Goal: Consume media (video, audio)

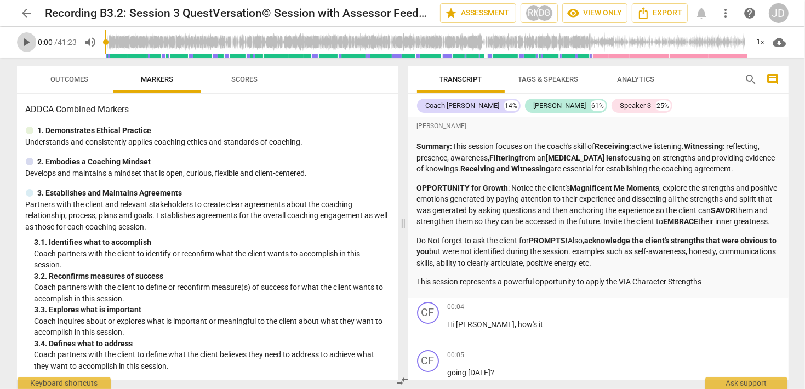
click at [30, 39] on span "play_arrow" at bounding box center [26, 42] width 13 height 13
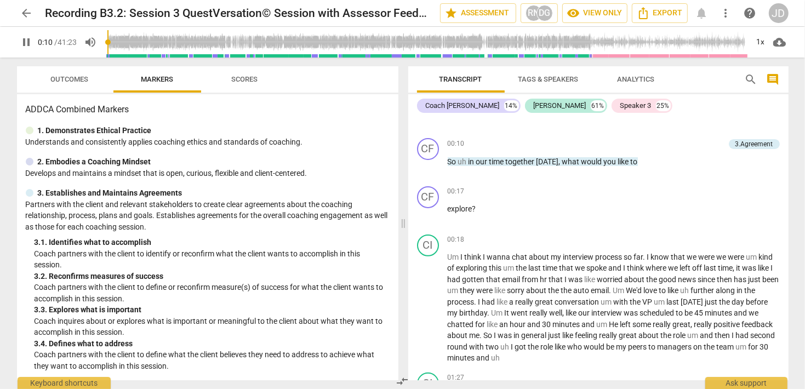
drag, startPoint x: 29, startPoint y: 39, endPoint x: 53, endPoint y: 43, distance: 23.9
click at [29, 39] on span "pause" at bounding box center [26, 42] width 13 height 13
click at [28, 45] on span "play_arrow" at bounding box center [26, 42] width 13 height 13
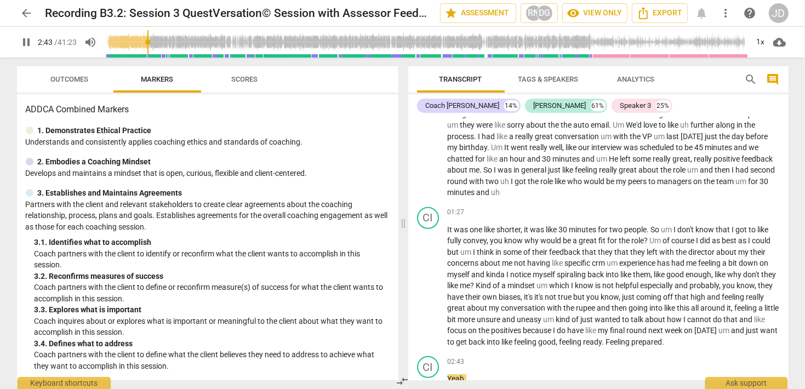
scroll to position [739, 0]
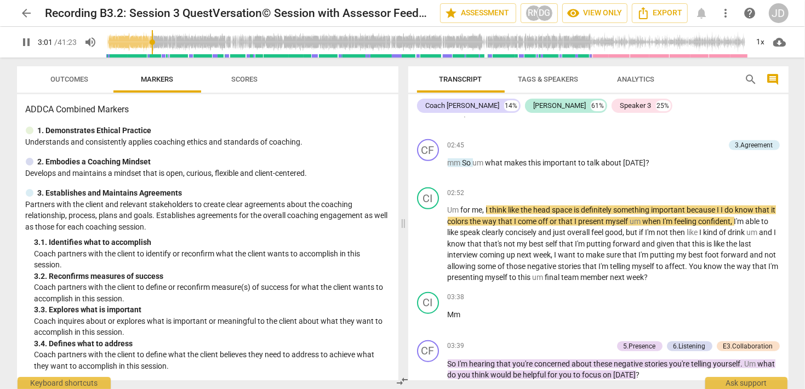
drag, startPoint x: 21, startPoint y: 42, endPoint x: 29, endPoint y: 56, distance: 15.7
click at [21, 42] on span "pause" at bounding box center [26, 42] width 13 height 13
click at [32, 37] on span "play_arrow" at bounding box center [26, 42] width 13 height 13
click at [134, 43] on input "range" at bounding box center [426, 42] width 643 height 35
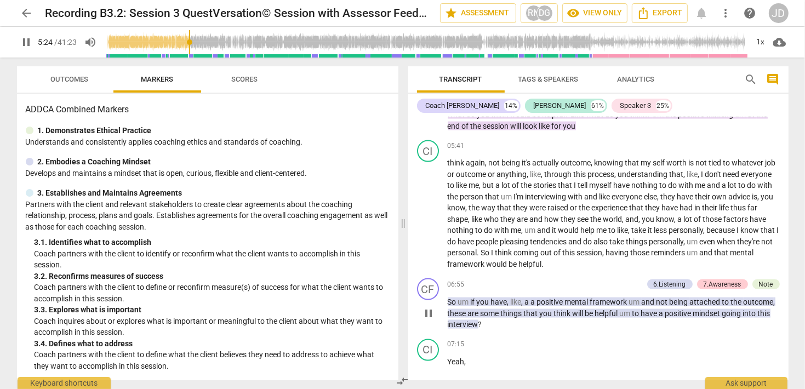
scroll to position [1233, 0]
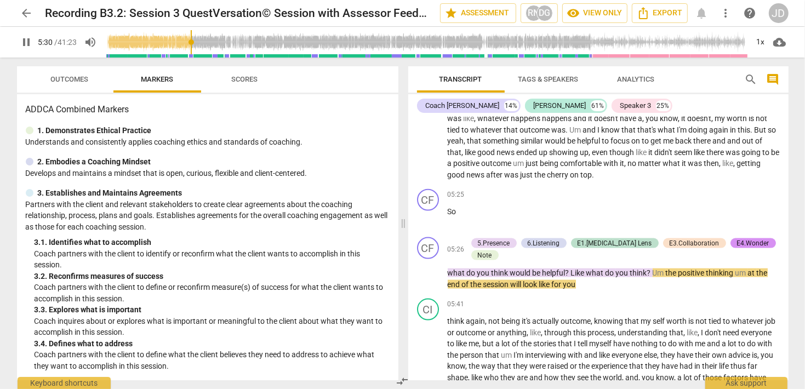
click at [174, 44] on input "range" at bounding box center [426, 42] width 643 height 35
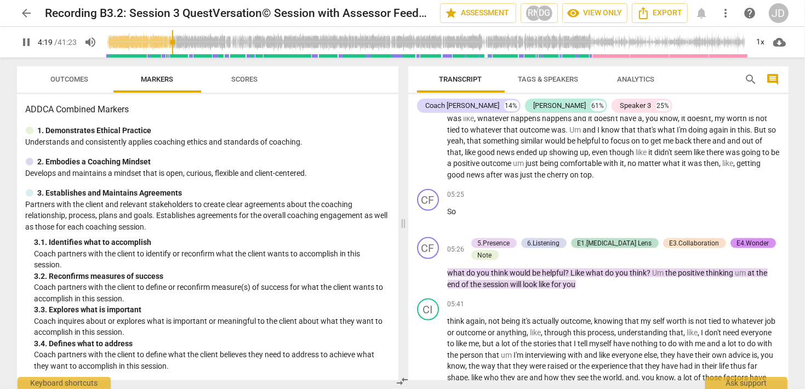
click at [174, 44] on input "range" at bounding box center [426, 42] width 643 height 35
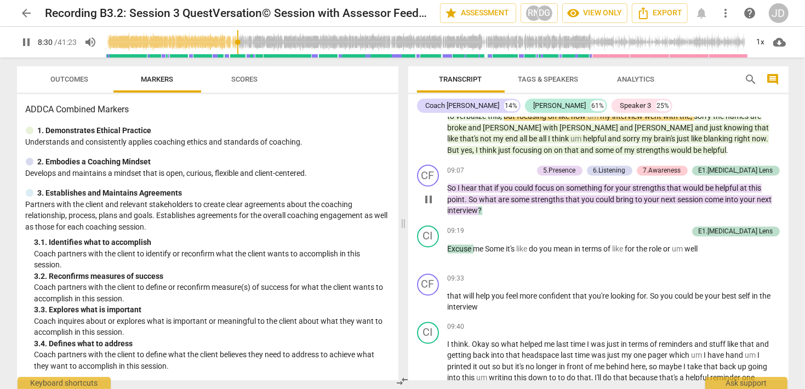
scroll to position [1707, 0]
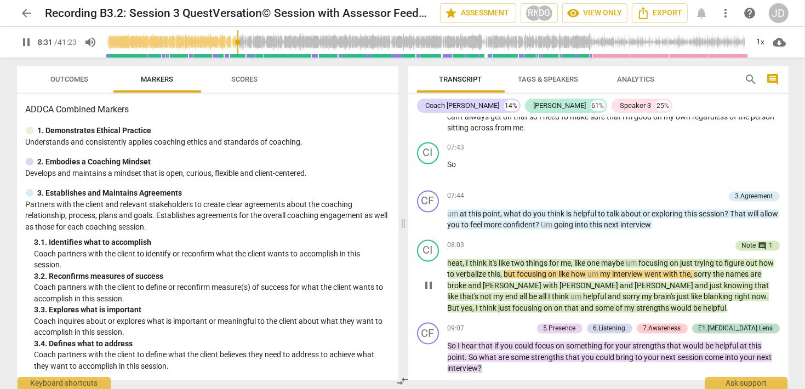
click at [756, 241] on div "comment 1" at bounding box center [764, 246] width 17 height 10
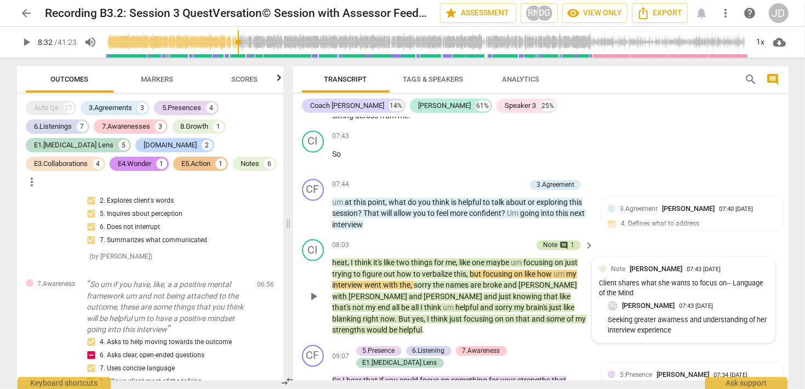
scroll to position [1344, 0]
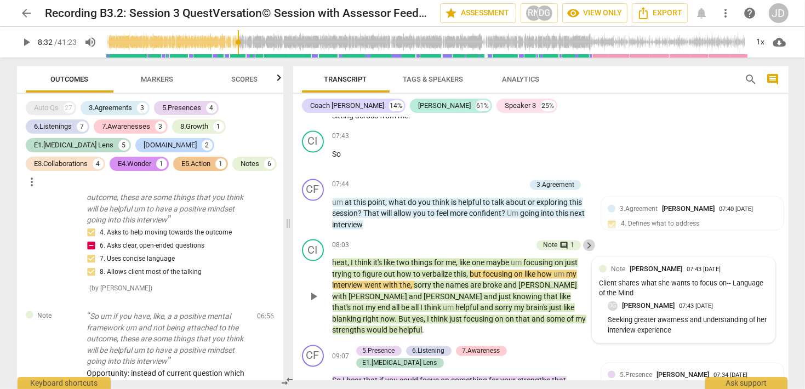
click at [584, 252] on span "keyboard_arrow_right" at bounding box center [588, 245] width 13 height 13
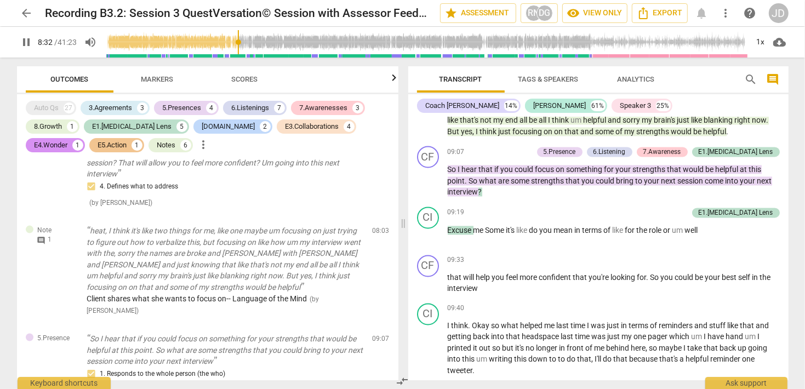
scroll to position [1085, 0]
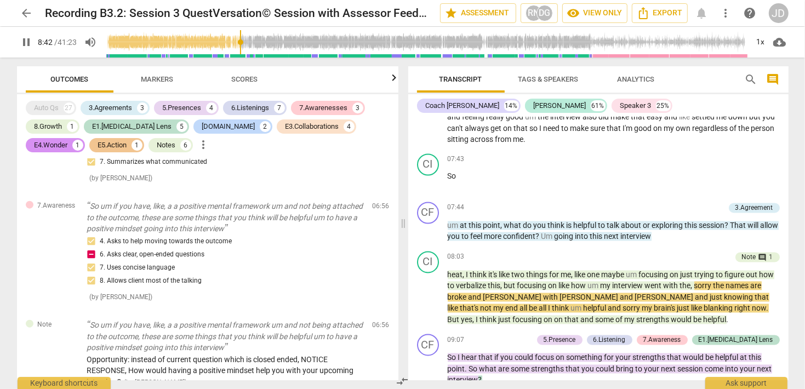
click at [232, 50] on input "range" at bounding box center [426, 42] width 643 height 35
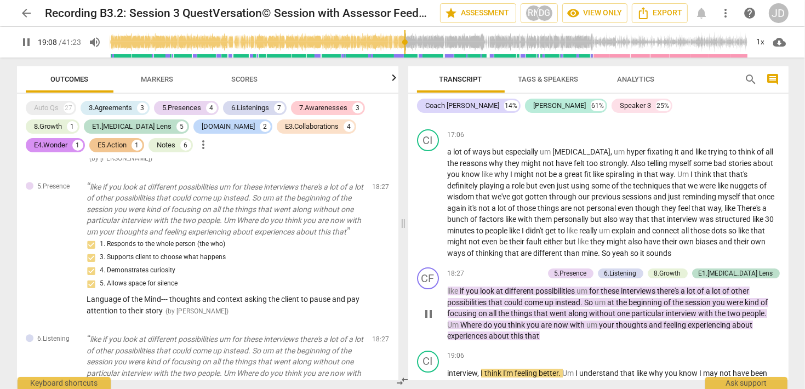
scroll to position [3326, 0]
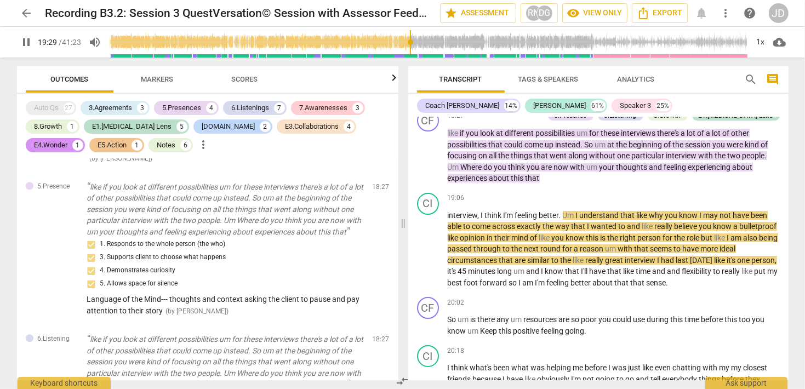
click at [27, 44] on span "pause" at bounding box center [26, 42] width 13 height 13
type input "1170"
